Goal: Register for event/course

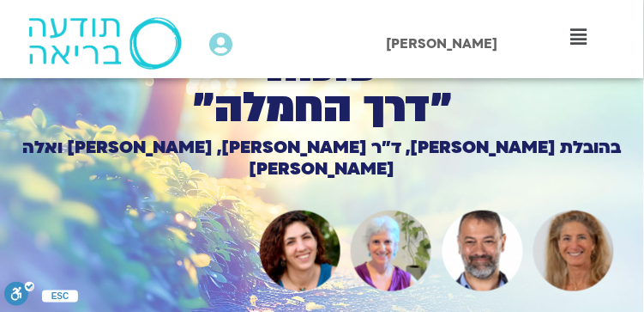
scroll to position [228, 0]
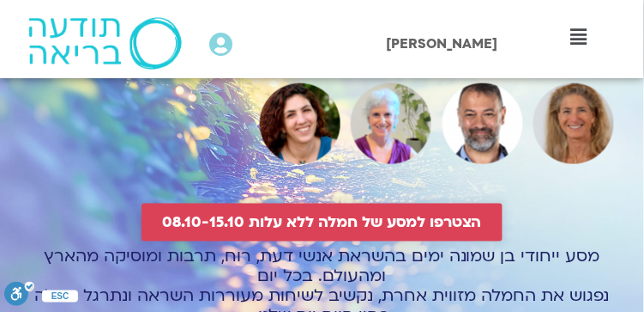
click at [285, 214] on span "הצטרפו למסע של חמלה ללא עלות 08.10-15.10" at bounding box center [322, 222] width 320 height 17
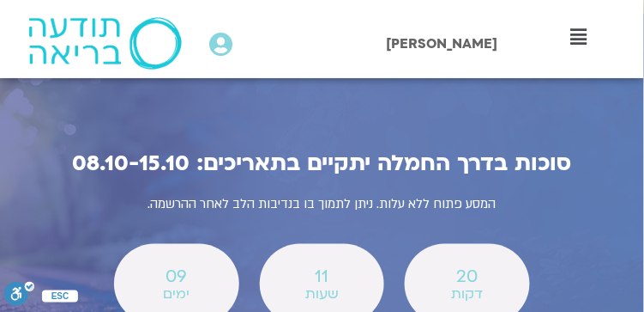
scroll to position [7832, 0]
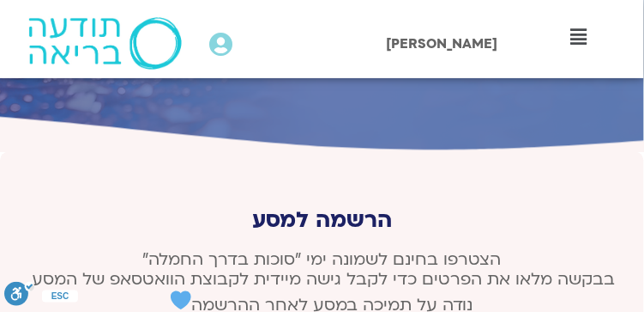
type input "[DEMOGRAPHIC_DATA]"
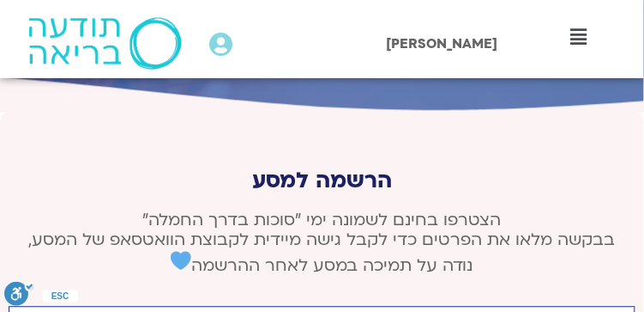
scroll to position [7890, 0]
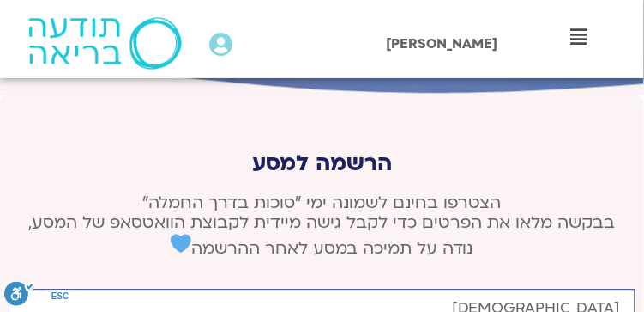
type input "[EMAIL_ADDRESS][DOMAIN_NAME]"
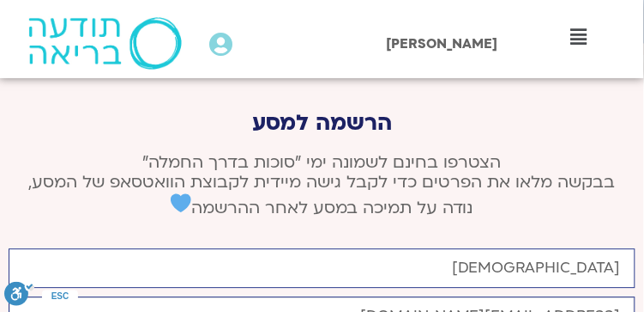
scroll to position [7946, 0]
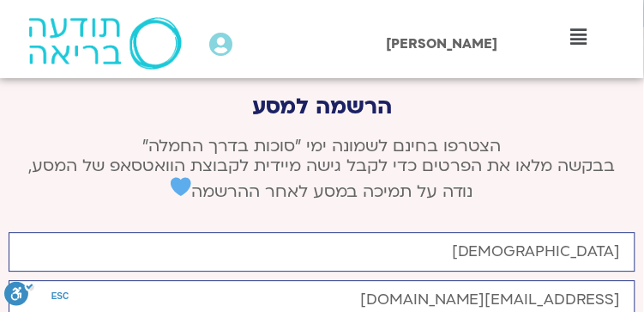
type input "0528871986"
